Goal: Information Seeking & Learning: Check status

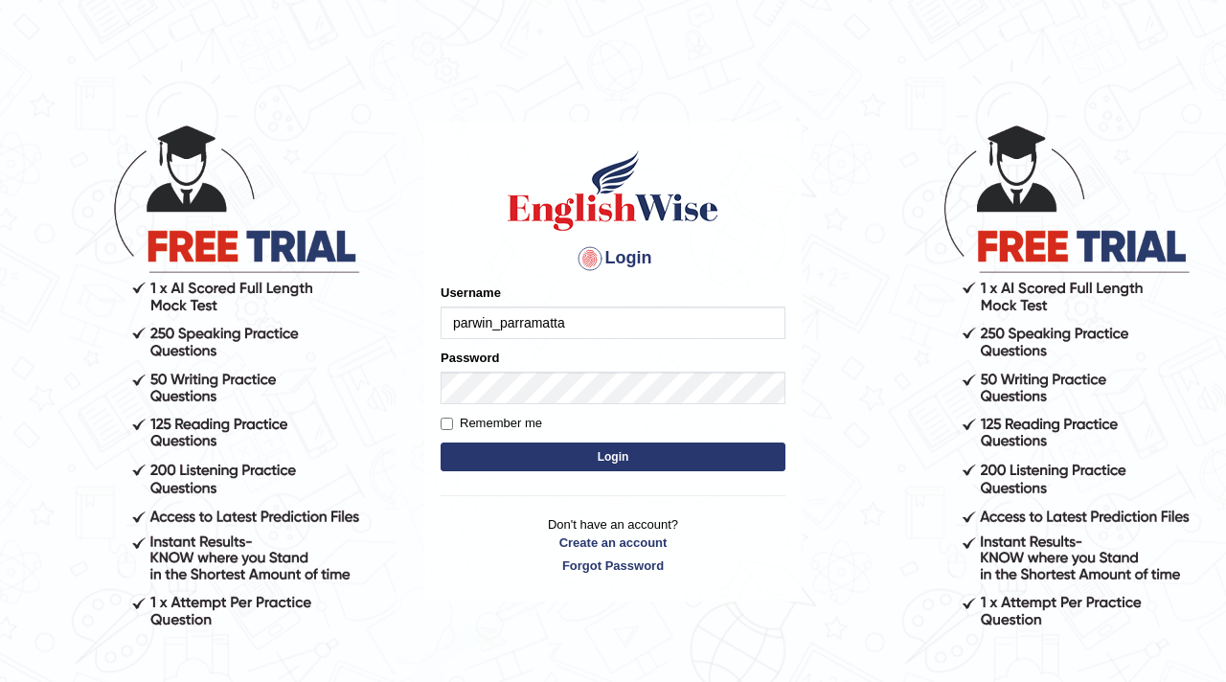
type input "parwin_parramatta"
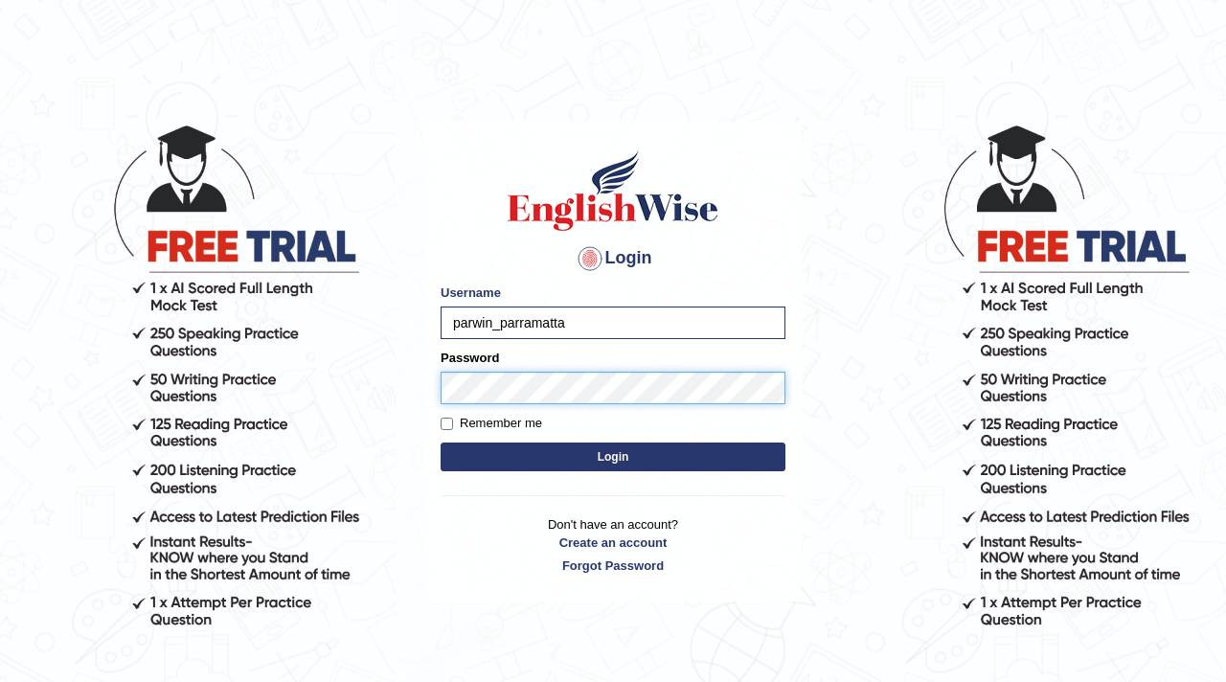
click at [441, 442] on button "Login" at bounding box center [613, 456] width 345 height 29
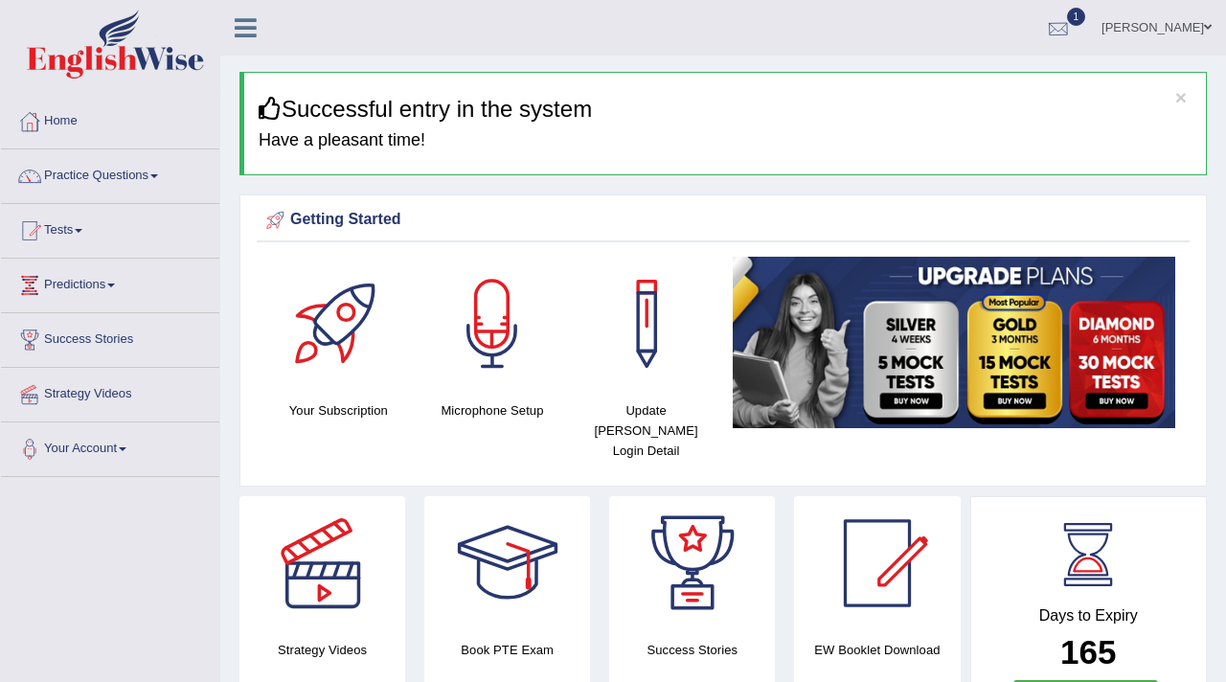
click at [1046, 34] on div at bounding box center [1058, 28] width 29 height 29
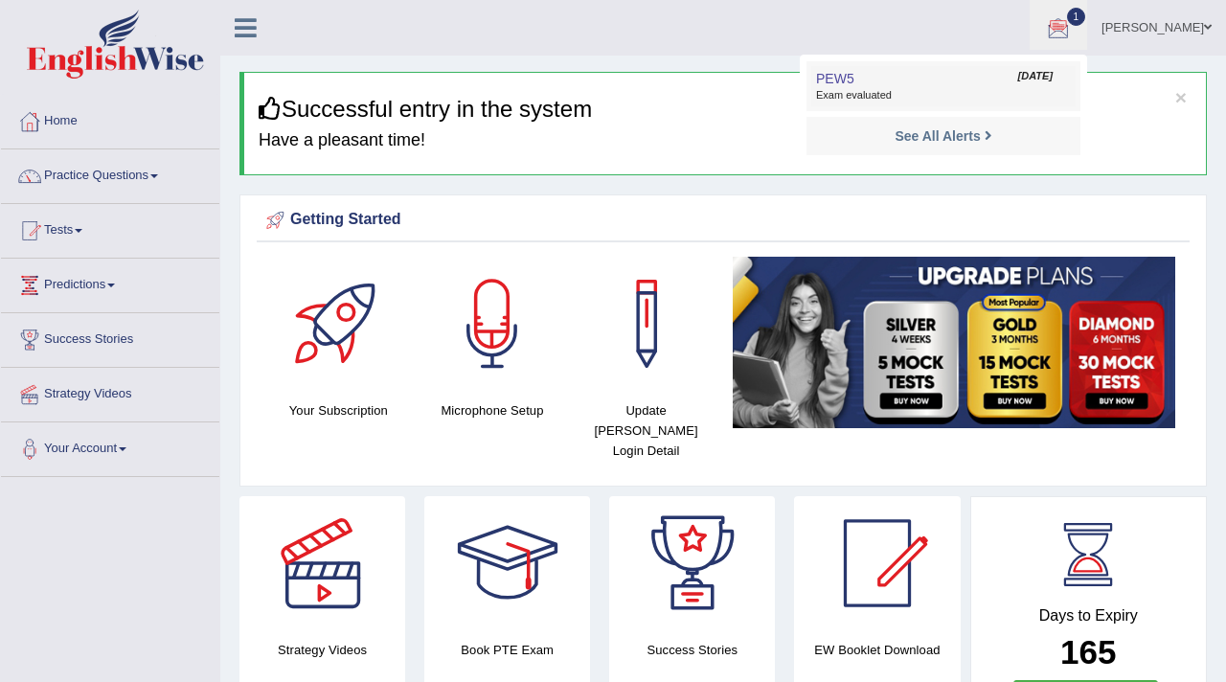
click at [861, 91] on span "Exam evaluated" at bounding box center [943, 95] width 255 height 15
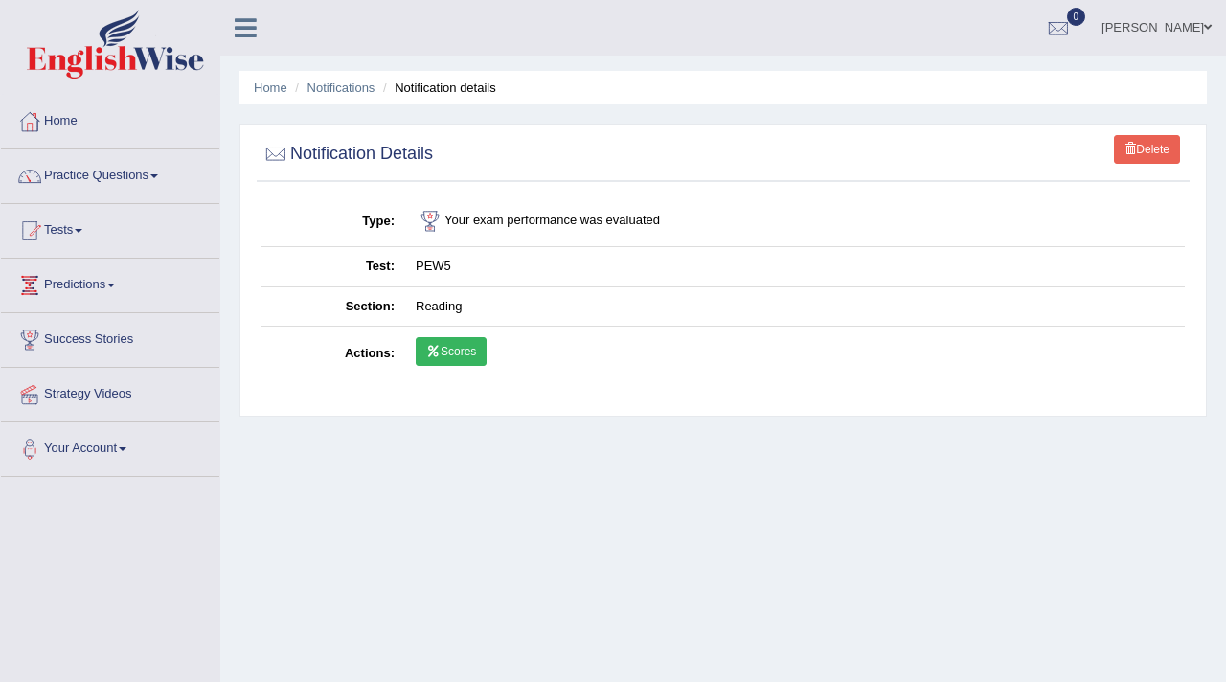
click at [457, 353] on link "Scores" at bounding box center [451, 351] width 71 height 29
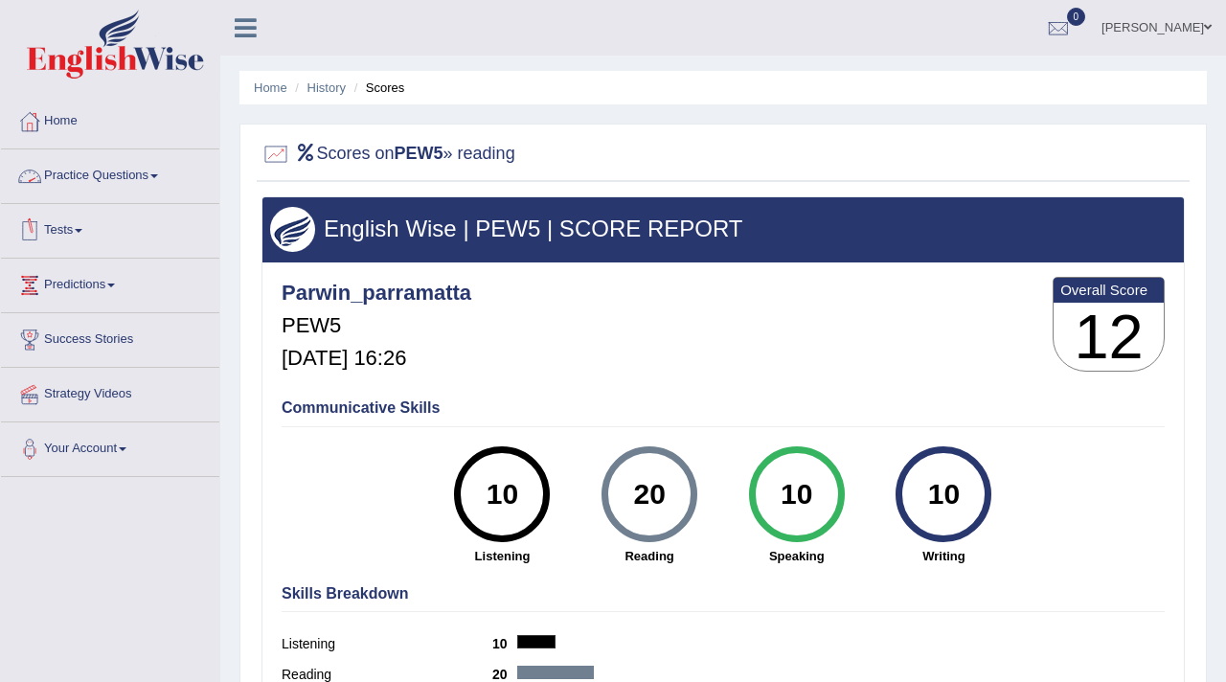
click at [79, 232] on link "Tests" at bounding box center [110, 228] width 218 height 48
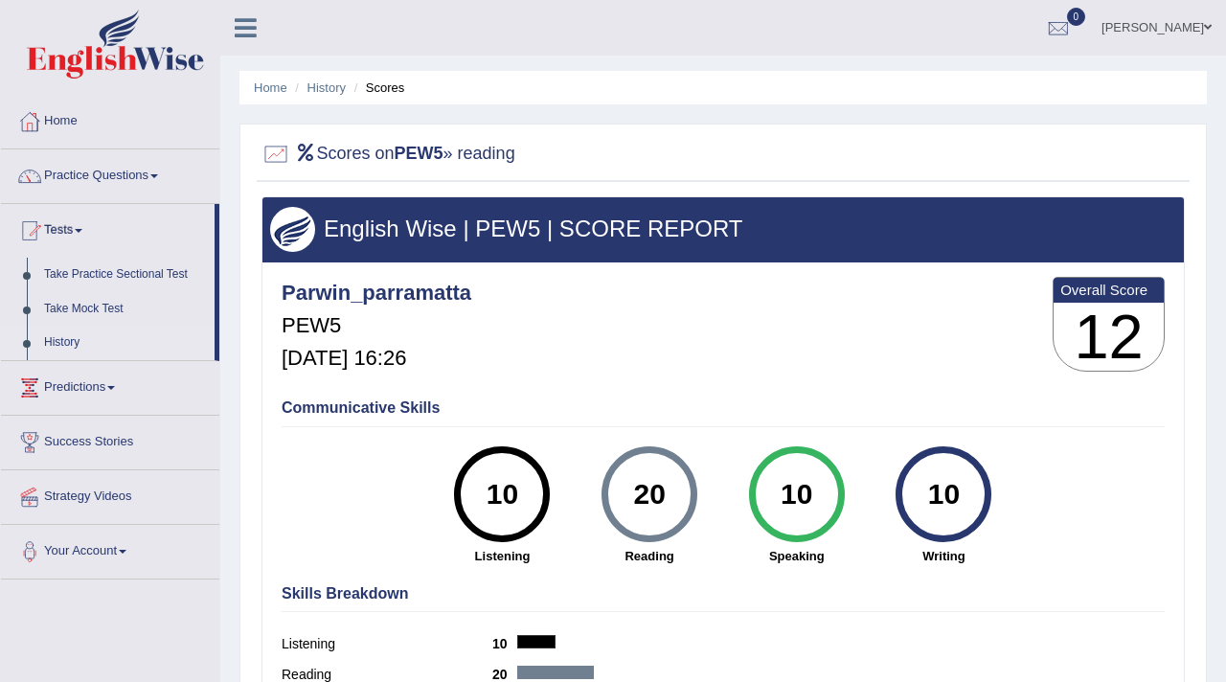
click at [77, 331] on link "History" at bounding box center [124, 343] width 179 height 34
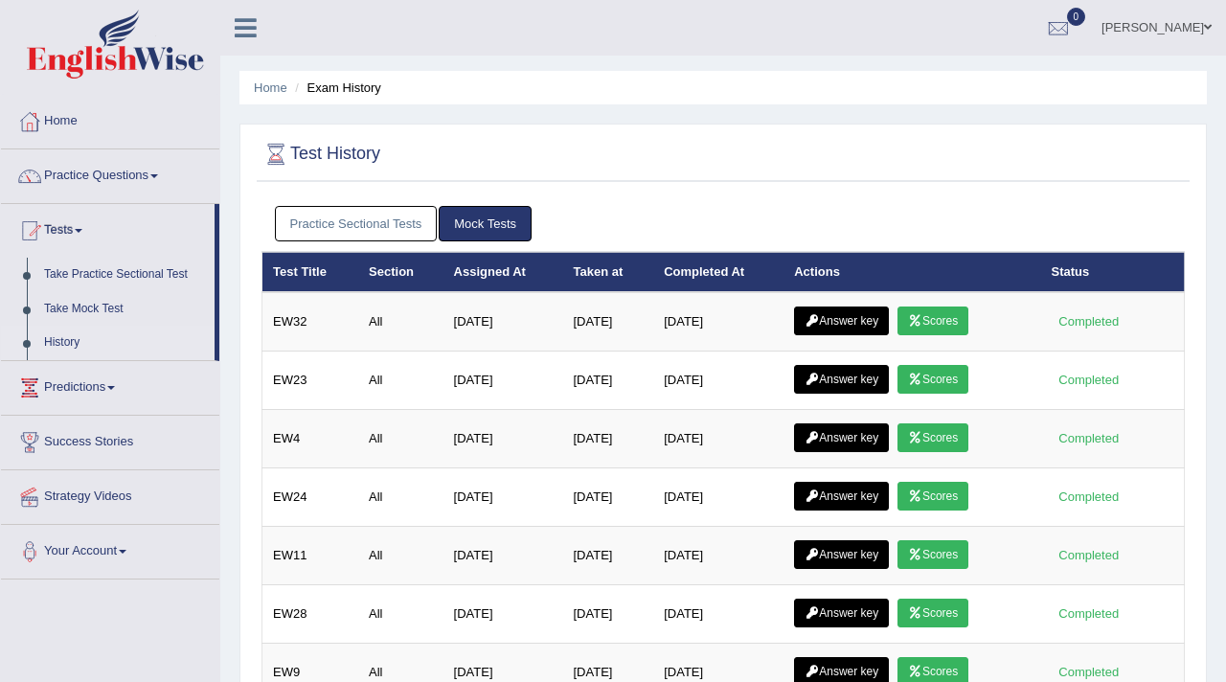
click at [417, 228] on link "Practice Sectional Tests" at bounding box center [356, 223] width 163 height 35
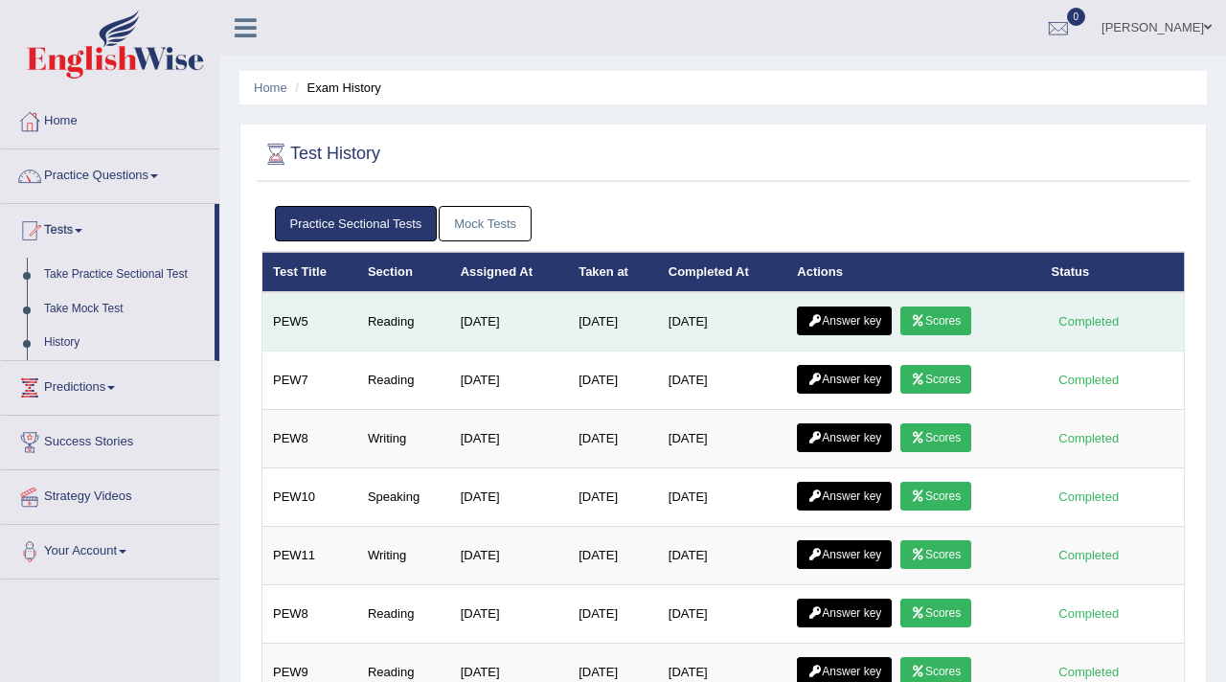
click at [856, 317] on link "Answer key" at bounding box center [844, 320] width 95 height 29
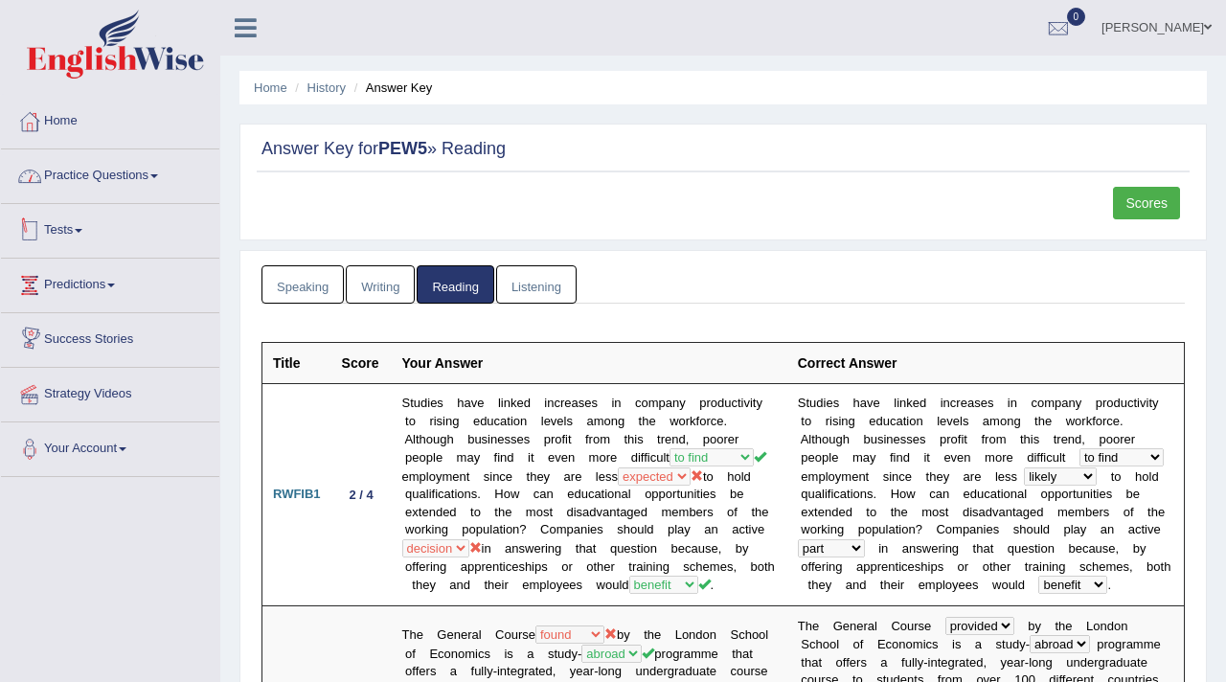
click at [112, 179] on link "Practice Questions" at bounding box center [110, 173] width 218 height 48
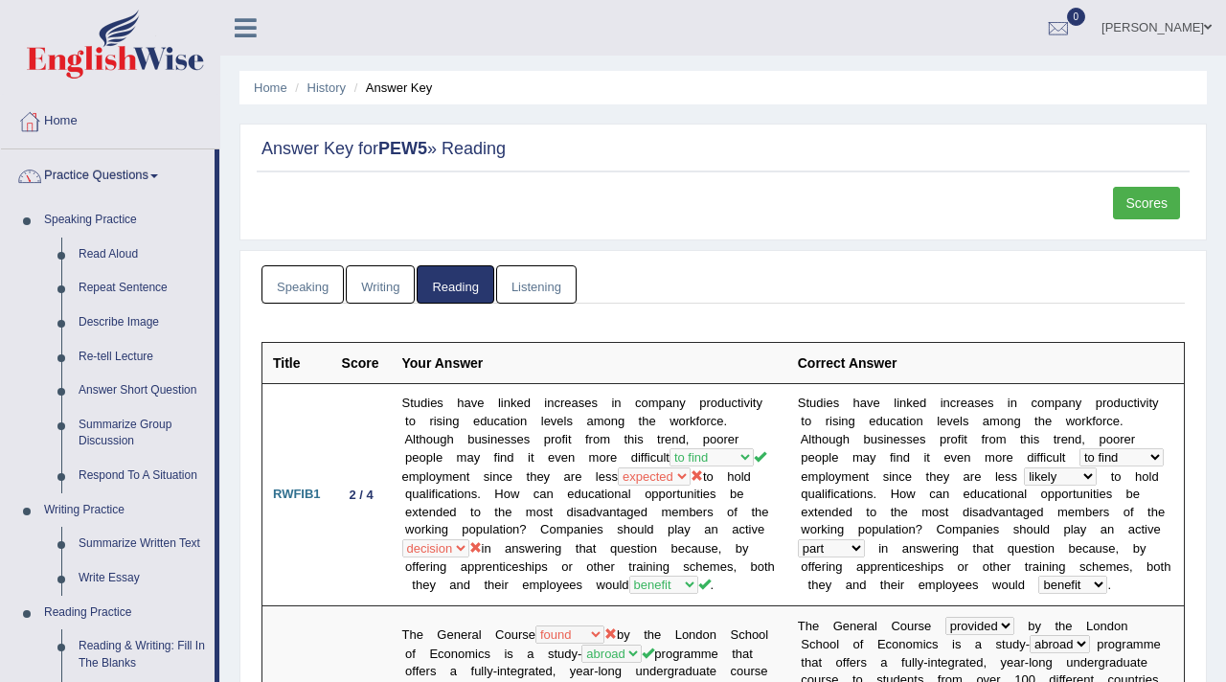
click at [133, 167] on link "Practice Questions" at bounding box center [108, 173] width 214 height 48
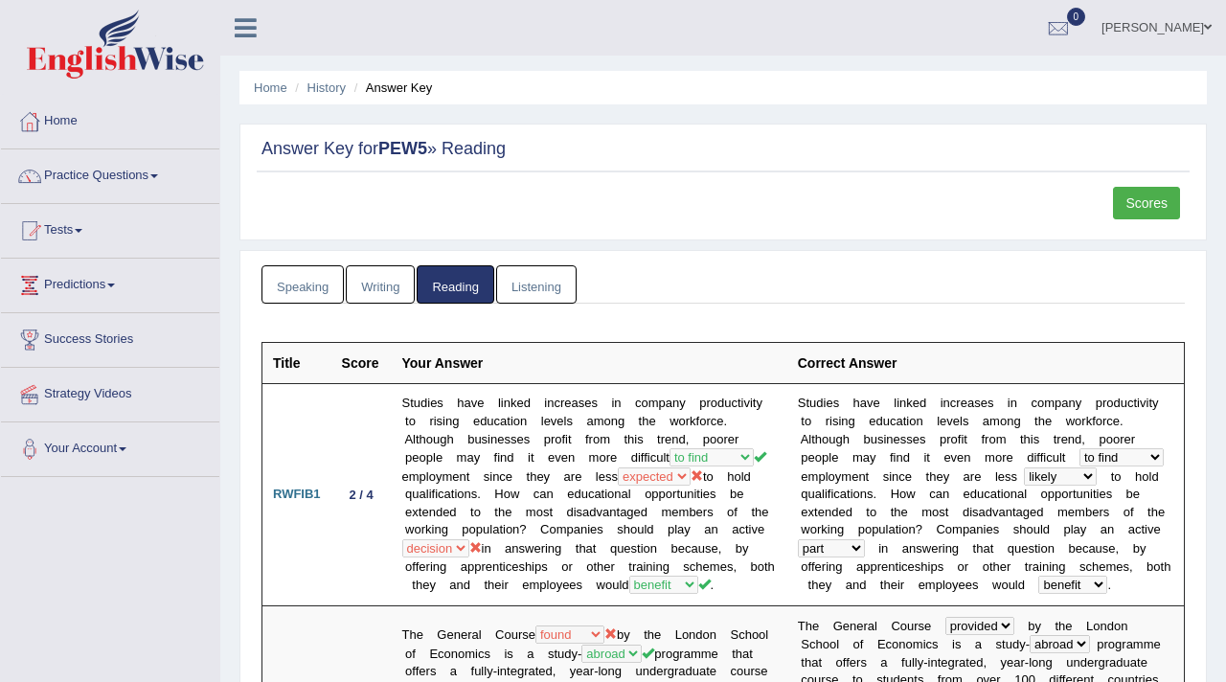
click at [1144, 26] on link "Parwin Mohammadi" at bounding box center [1156, 25] width 139 height 50
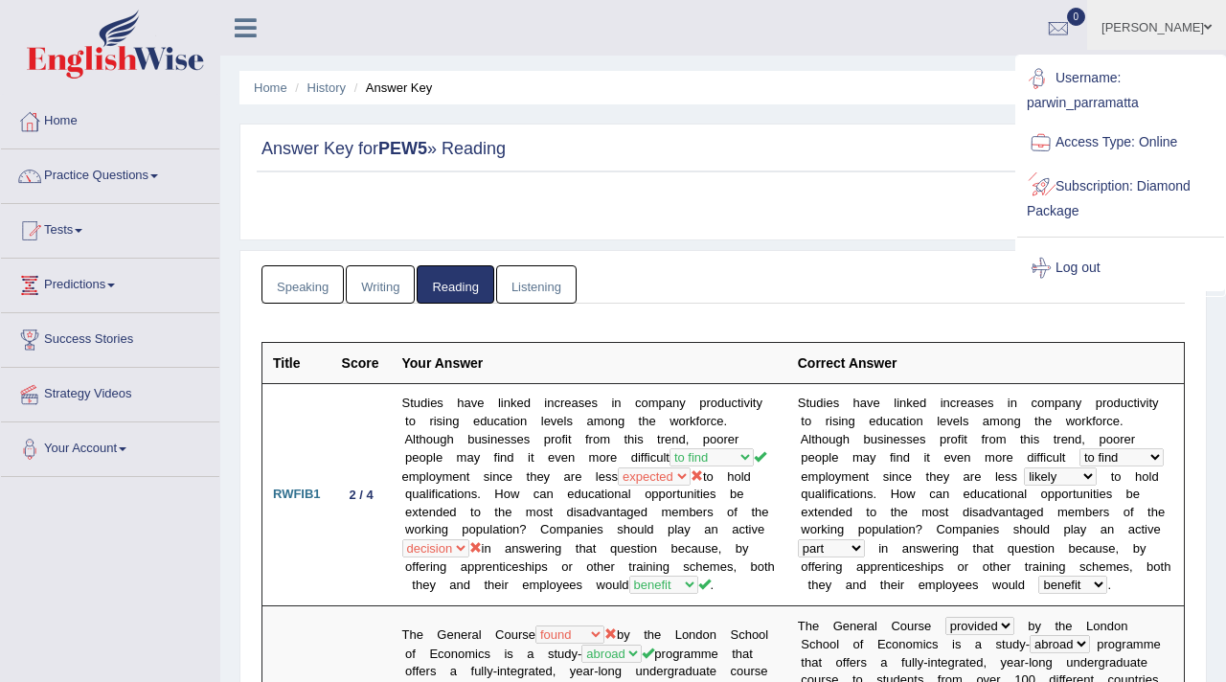
click at [1078, 266] on link "Log out" at bounding box center [1120, 268] width 207 height 44
